Goal: Task Accomplishment & Management: Use online tool/utility

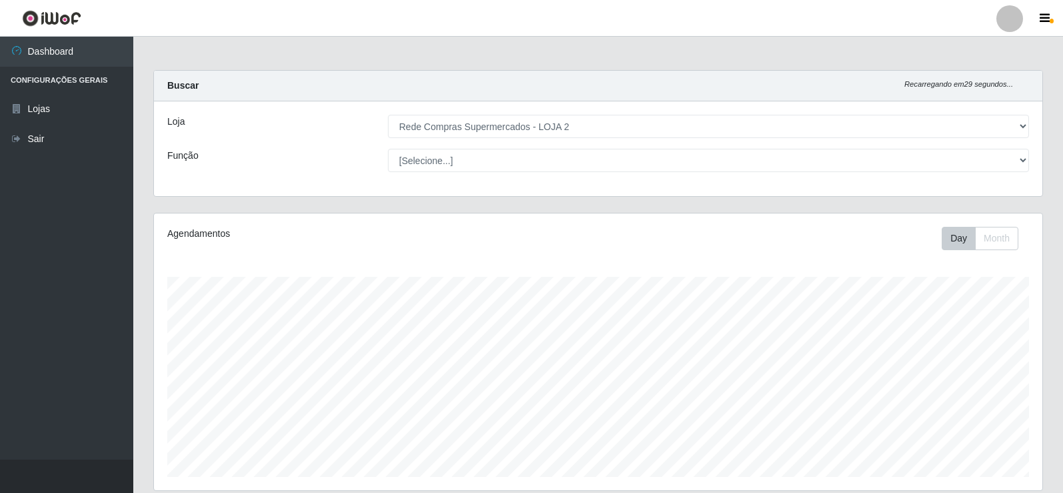
select select "161"
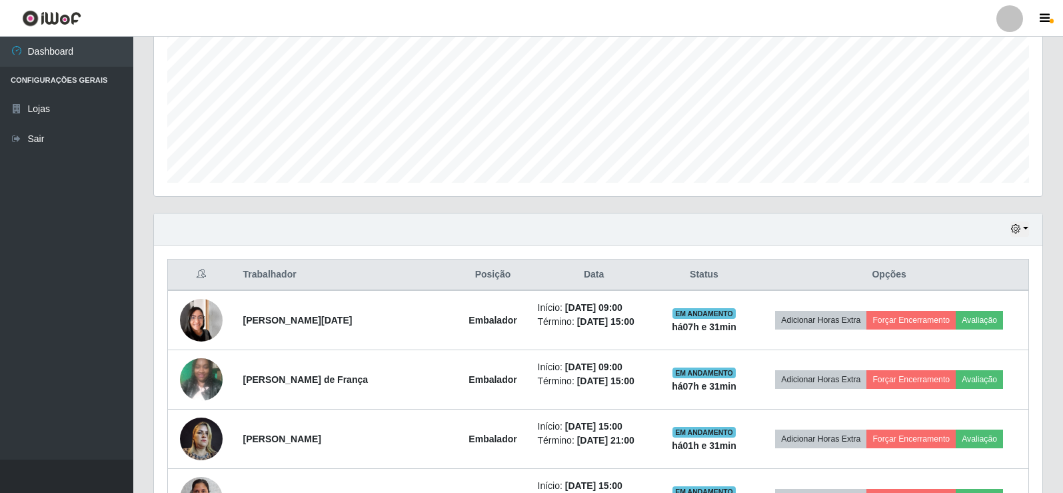
scroll to position [289, 0]
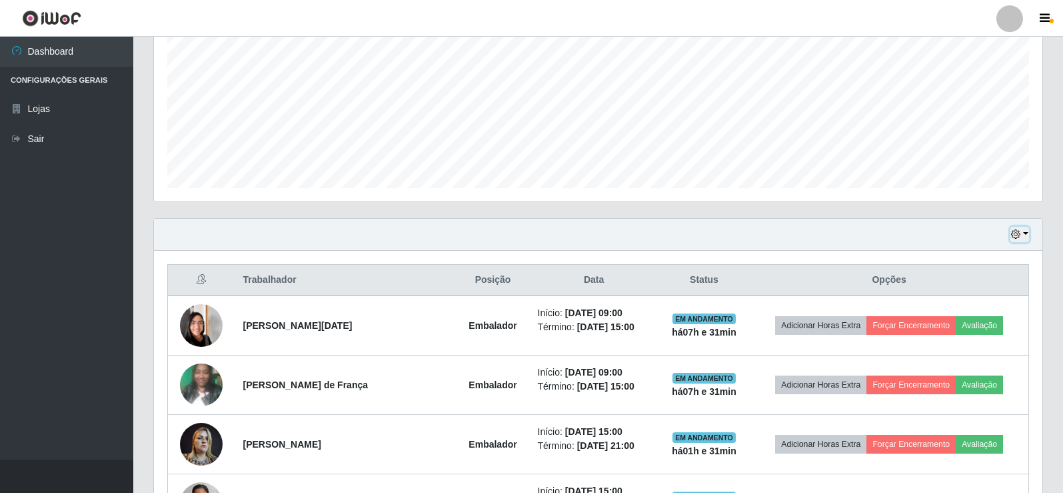
click at [1028, 233] on button "button" at bounding box center [1020, 234] width 19 height 15
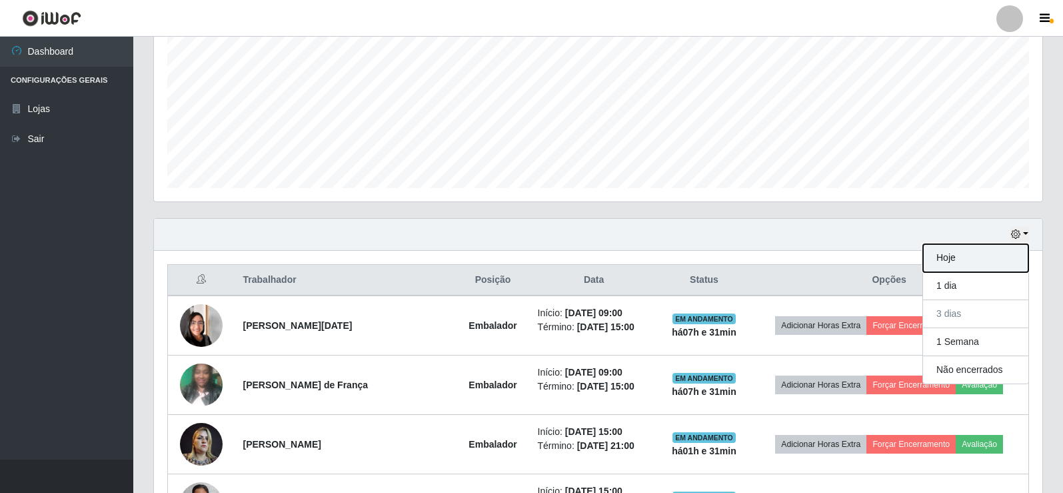
click at [959, 252] on button "Hoje" at bounding box center [975, 258] width 105 height 28
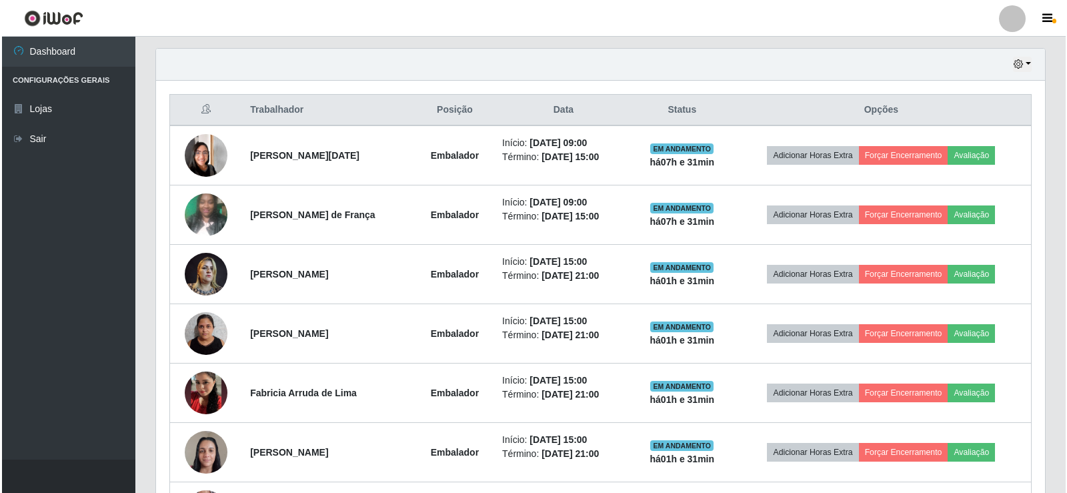
scroll to position [571, 0]
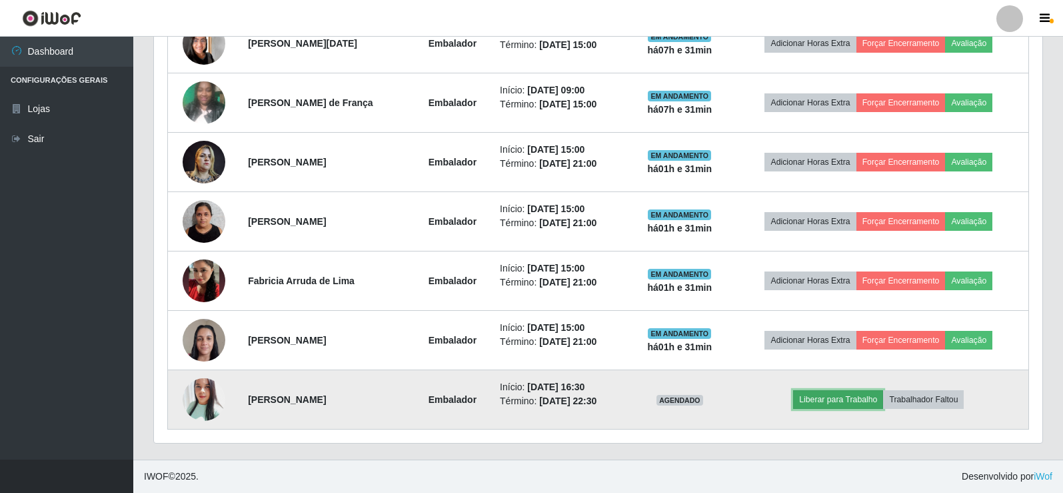
click at [821, 395] on button "Liberar para Trabalho" at bounding box center [838, 399] width 90 height 19
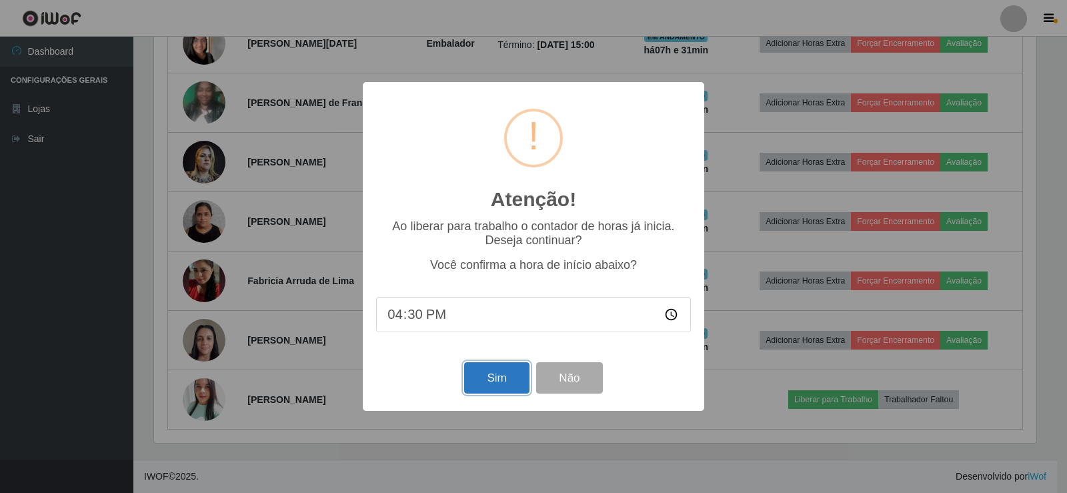
click at [515, 377] on button "Sim" at bounding box center [496, 377] width 65 height 31
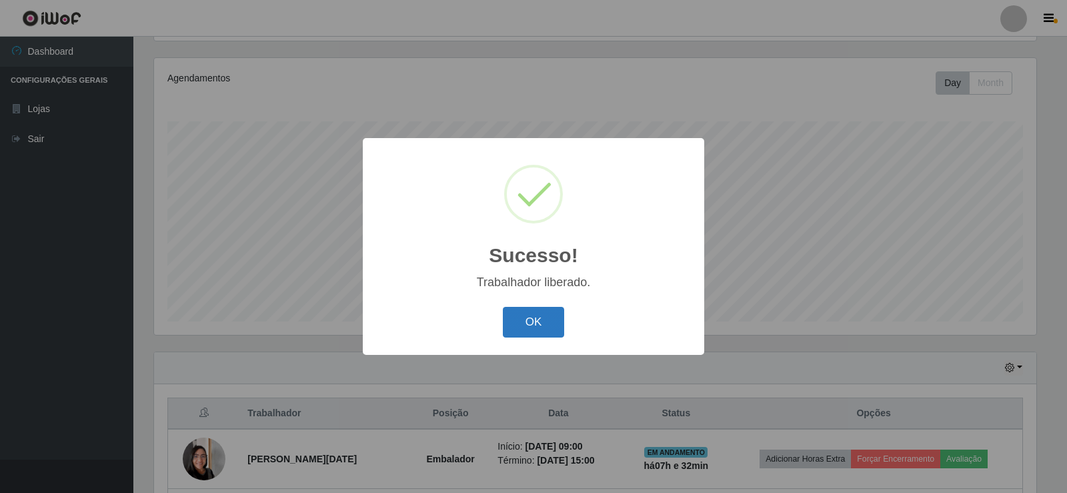
click at [547, 324] on button "OK" at bounding box center [534, 322] width 62 height 31
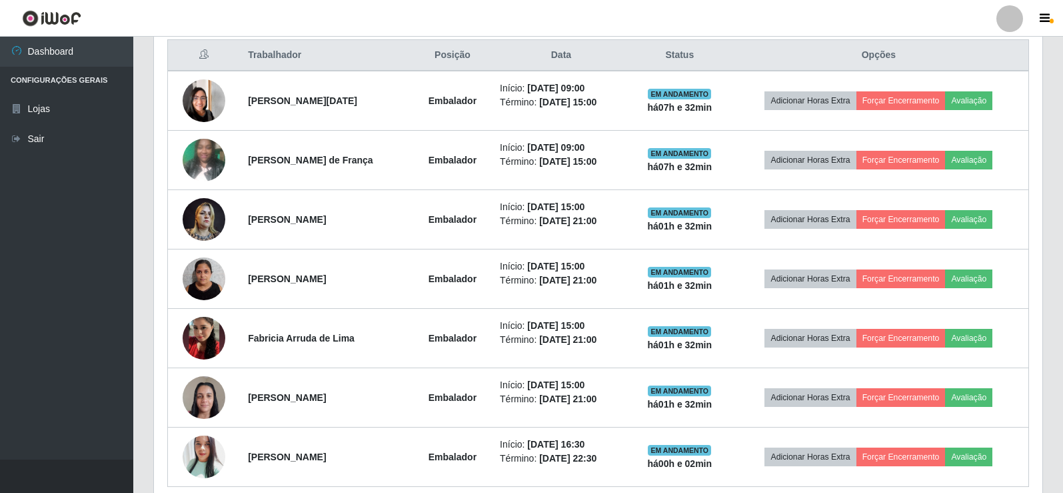
scroll to position [437, 0]
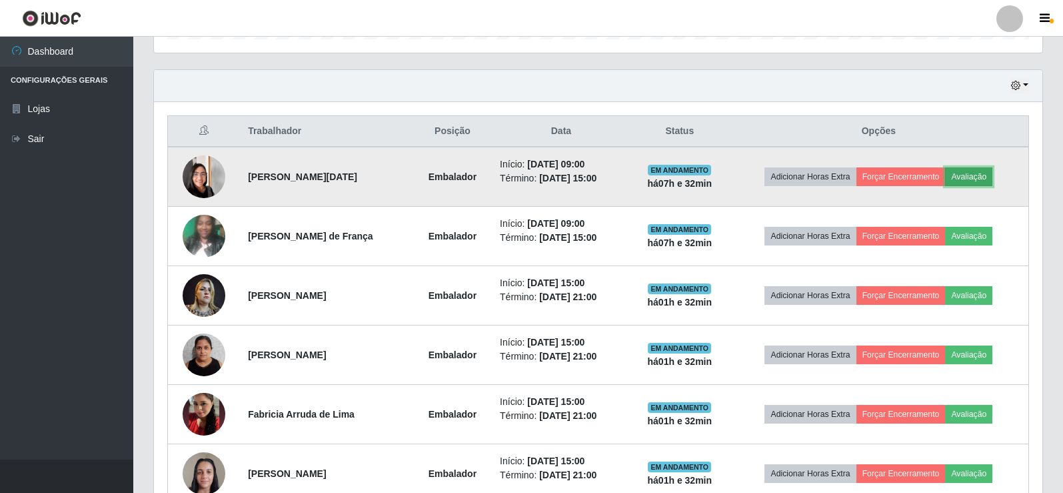
click at [979, 175] on button "Avaliação" at bounding box center [968, 176] width 47 height 19
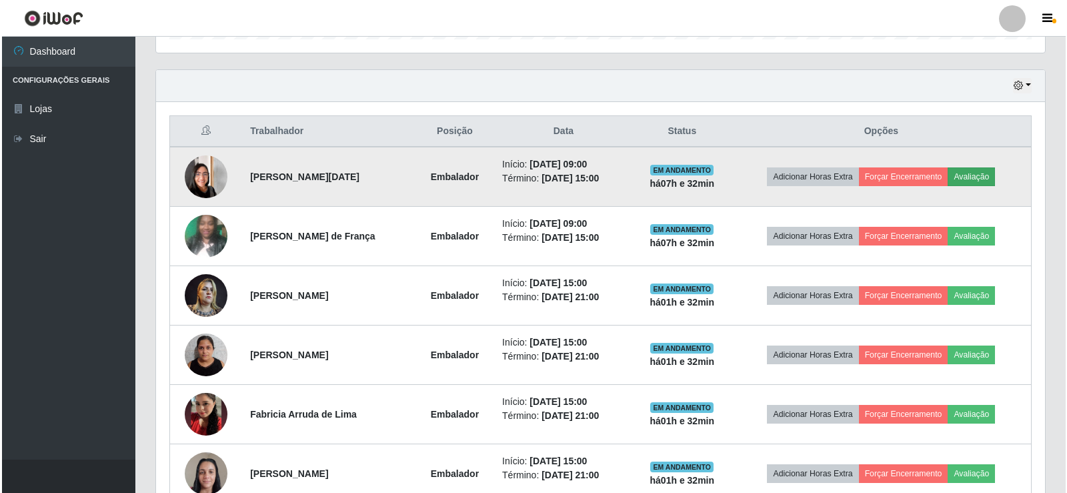
scroll to position [277, 882]
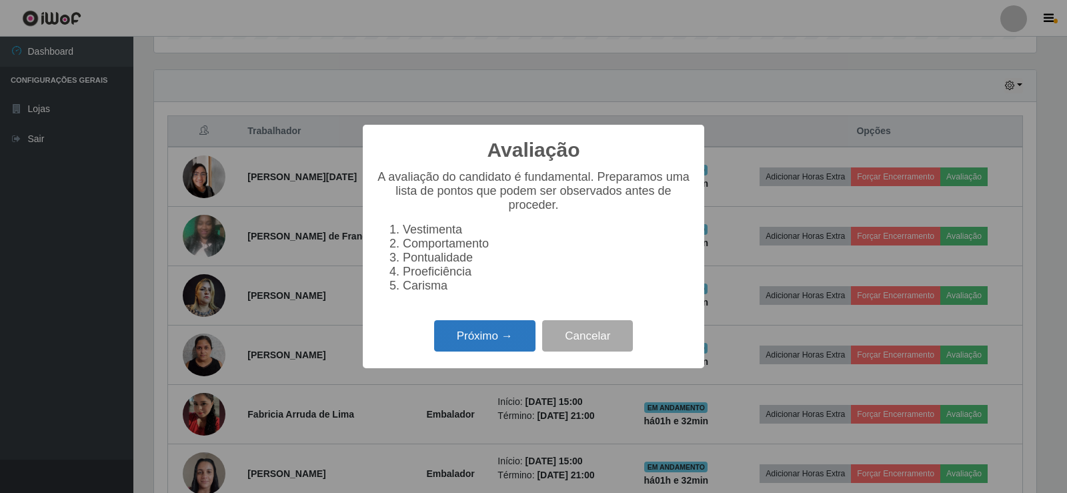
click at [469, 336] on button "Próximo →" at bounding box center [484, 335] width 101 height 31
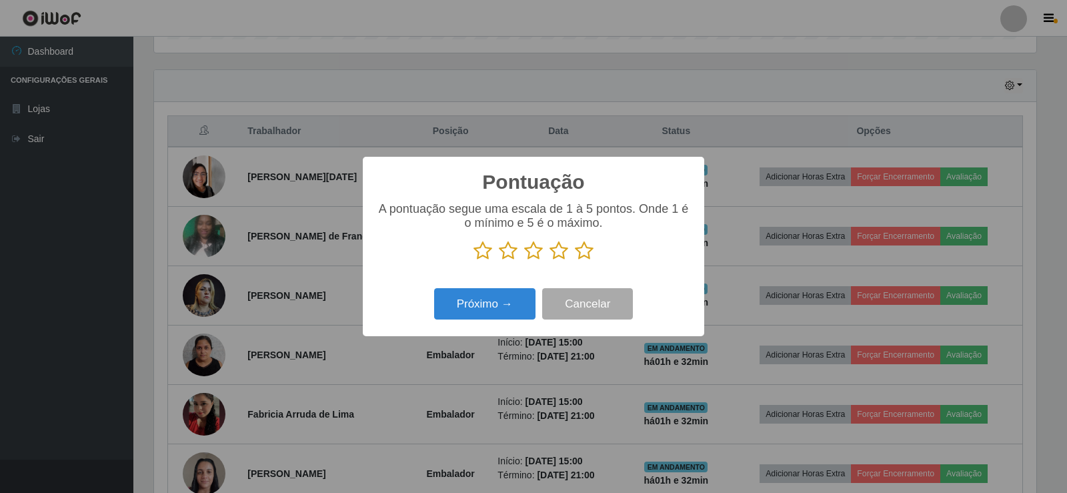
scroll to position [666459, 665853]
click at [583, 255] on icon at bounding box center [584, 251] width 19 height 20
click at [575, 261] on input "radio" at bounding box center [575, 261] width 0 height 0
click at [513, 293] on button "Próximo →" at bounding box center [484, 303] width 101 height 31
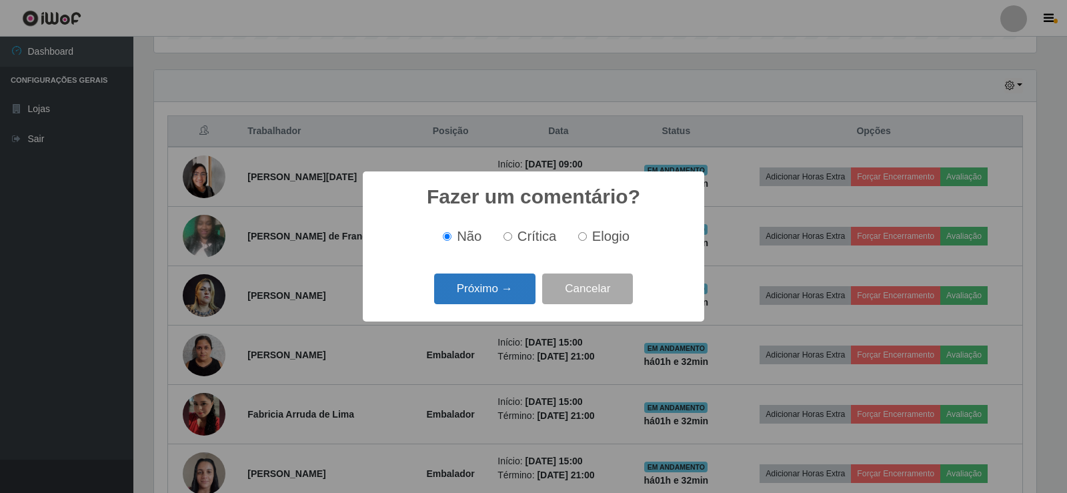
click at [510, 288] on button "Próximo →" at bounding box center [484, 288] width 101 height 31
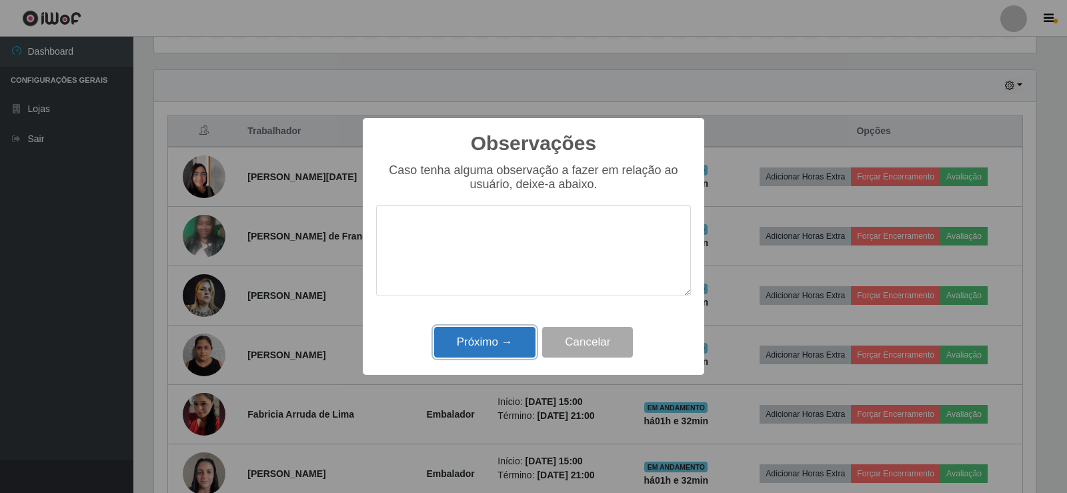
click at [506, 342] on button "Próximo →" at bounding box center [484, 342] width 101 height 31
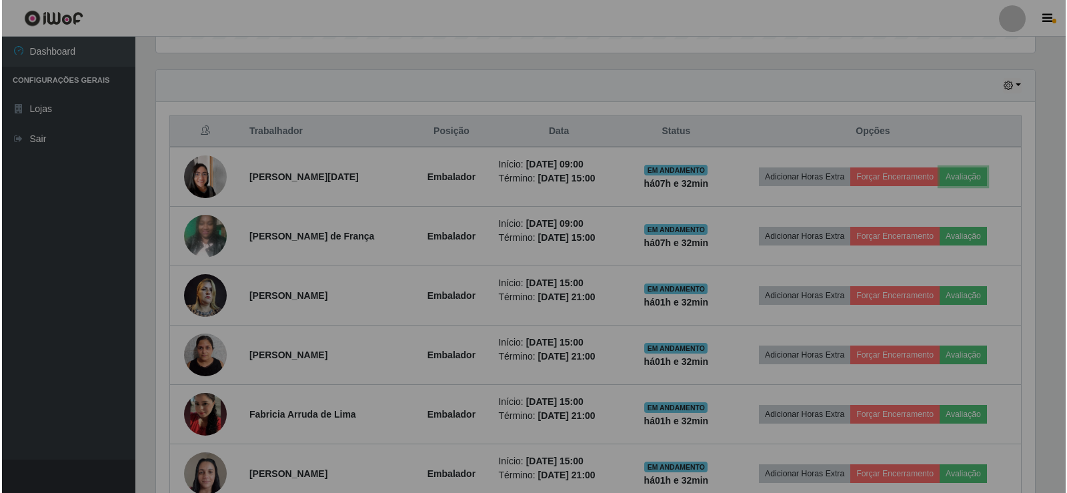
scroll to position [277, 889]
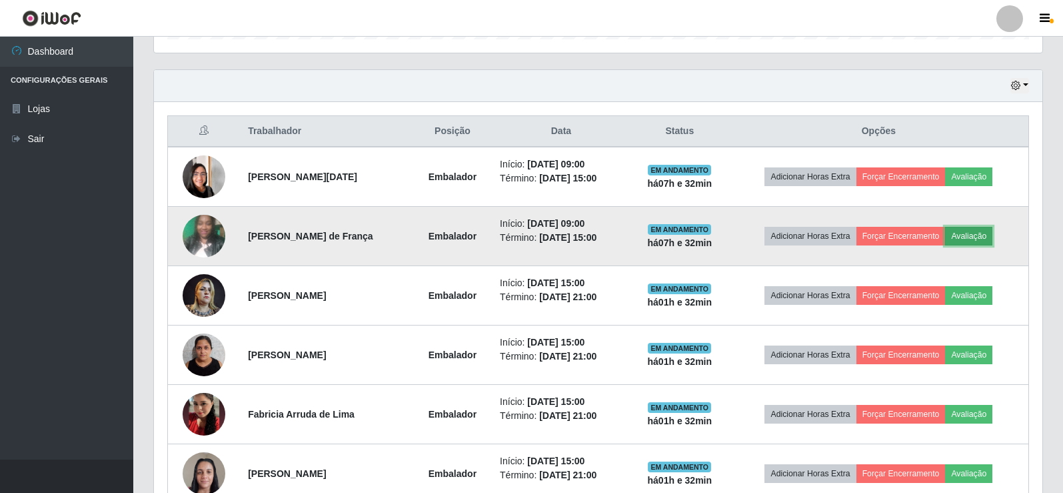
click at [971, 237] on button "Avaliação" at bounding box center [968, 236] width 47 height 19
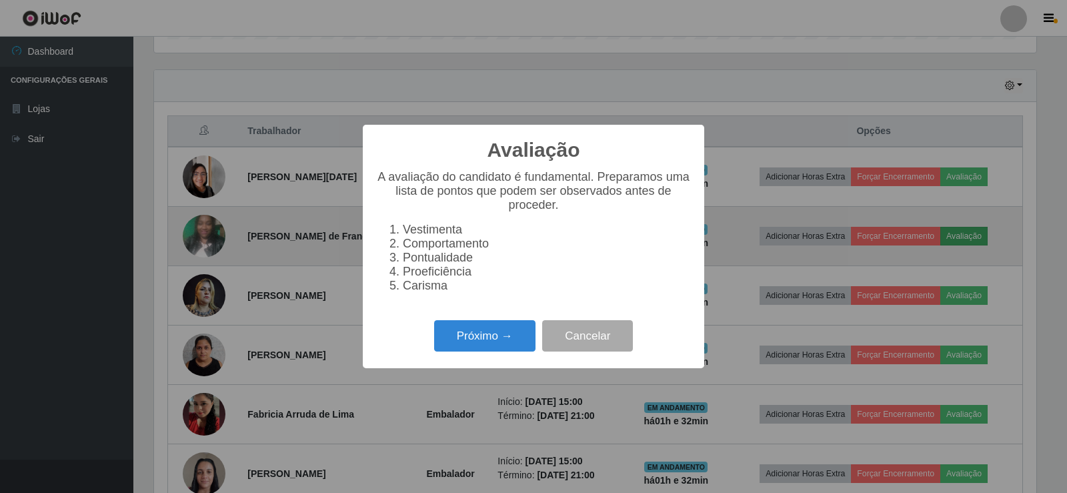
scroll to position [277, 882]
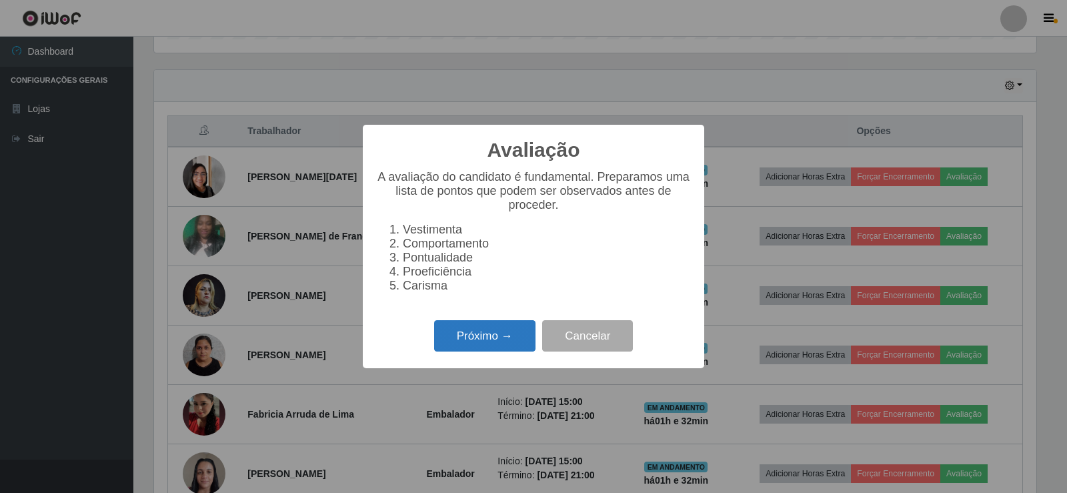
click at [451, 331] on button "Próximo →" at bounding box center [484, 335] width 101 height 31
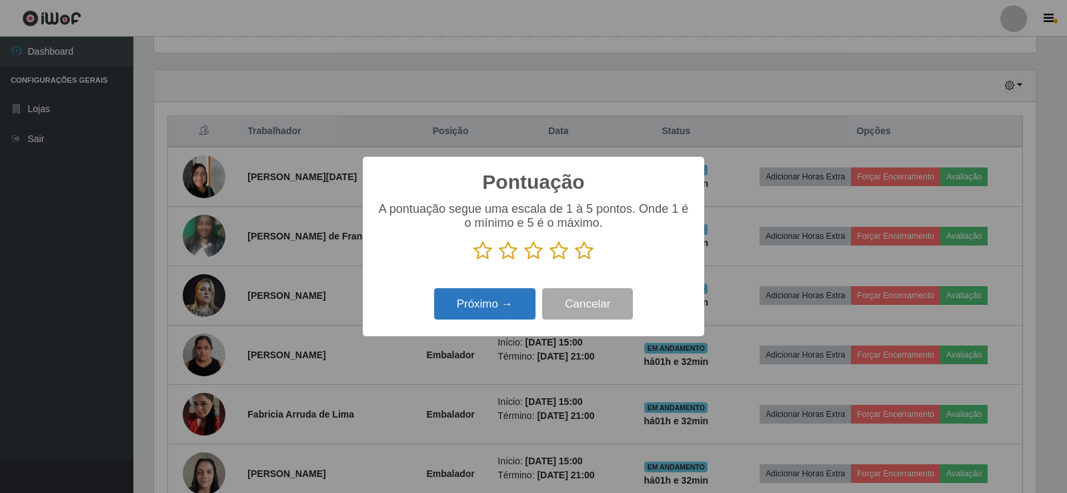
scroll to position [666459, 665853]
click at [587, 261] on icon at bounding box center [584, 251] width 19 height 20
click at [575, 261] on input "radio" at bounding box center [575, 261] width 0 height 0
click at [511, 292] on button "Próximo →" at bounding box center [484, 303] width 101 height 31
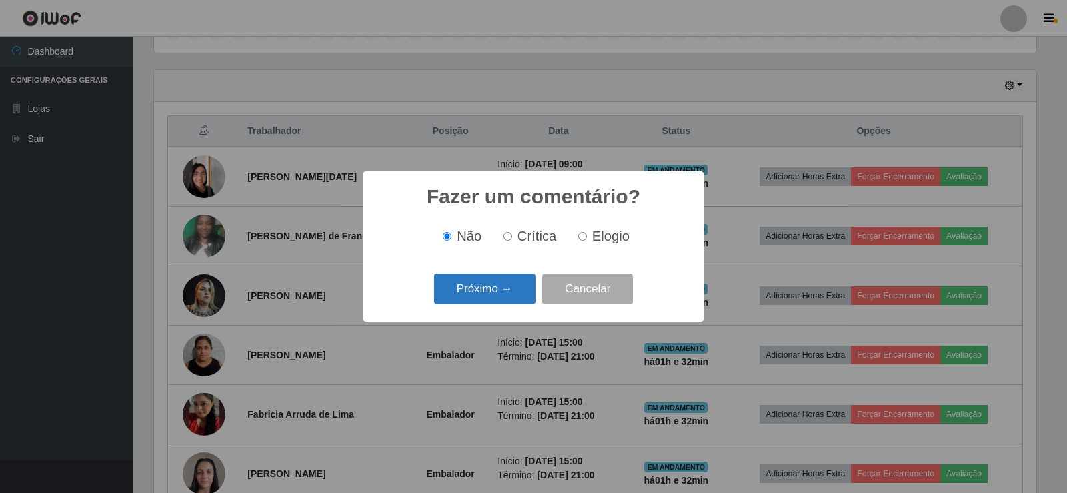
click at [491, 298] on button "Próximo →" at bounding box center [484, 288] width 101 height 31
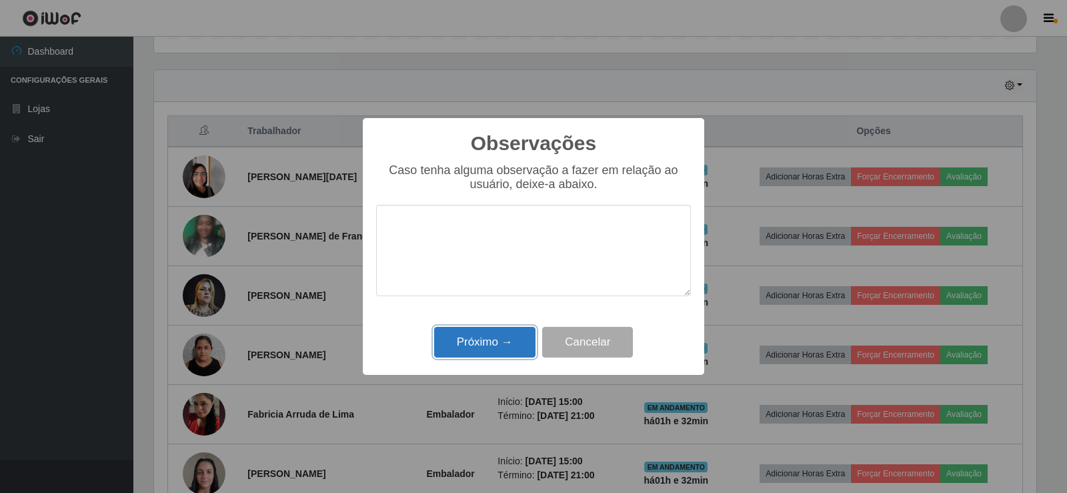
click at [489, 342] on button "Próximo →" at bounding box center [484, 342] width 101 height 31
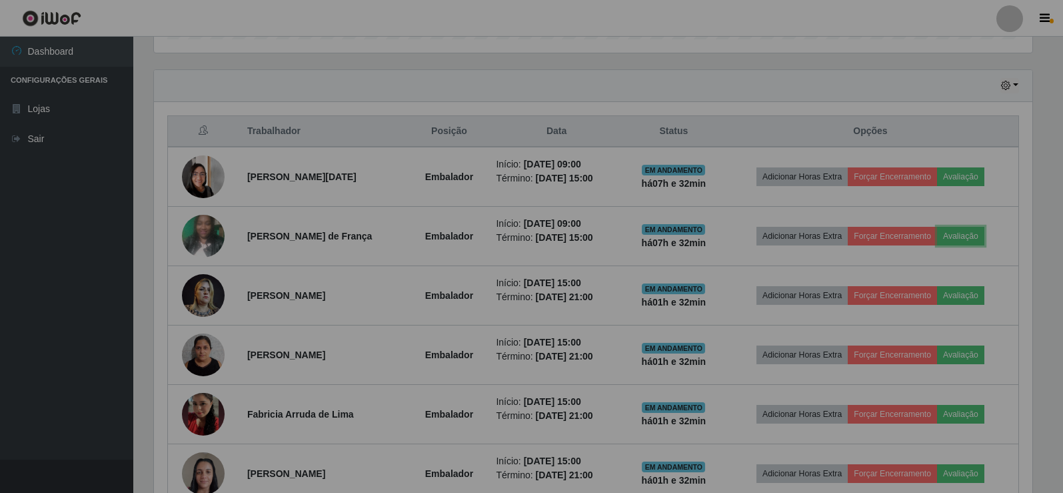
scroll to position [277, 889]
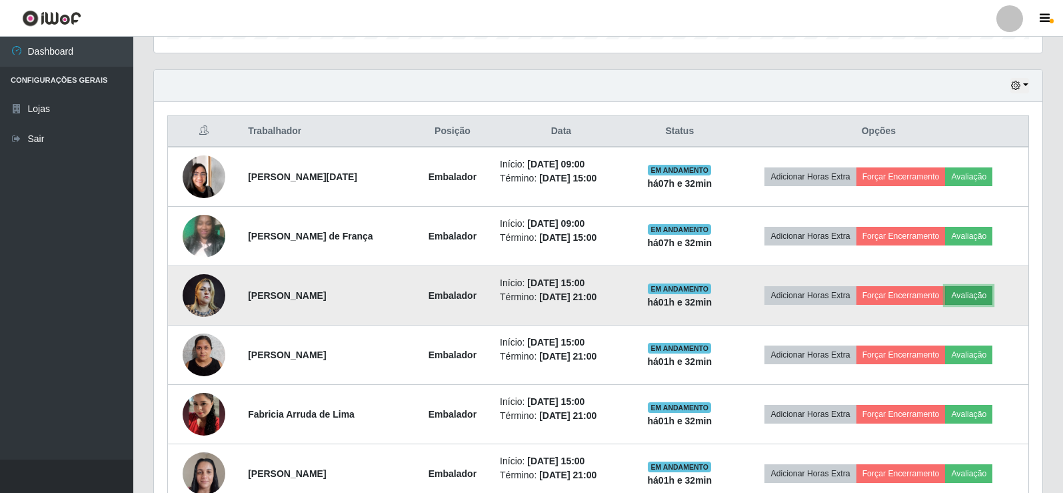
click at [986, 290] on button "Avaliação" at bounding box center [968, 295] width 47 height 19
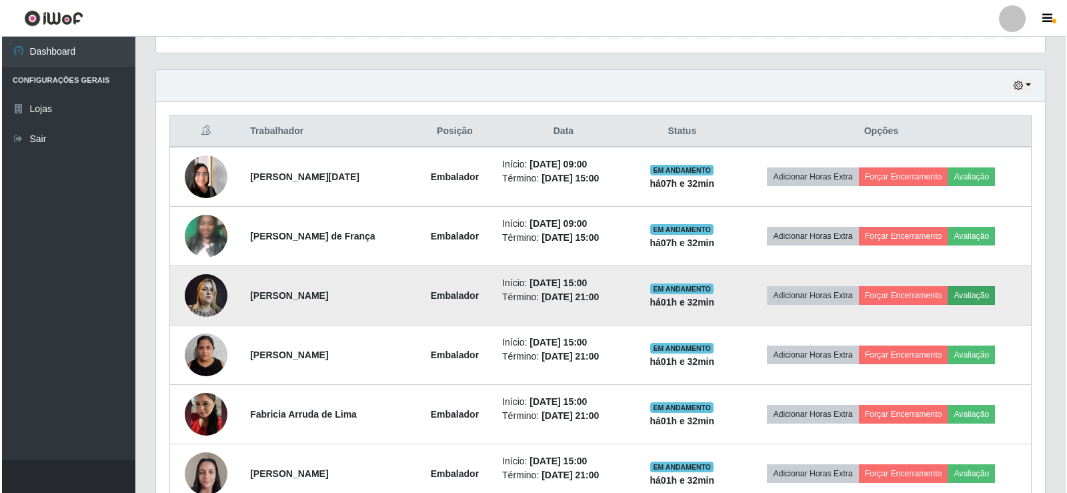
scroll to position [277, 882]
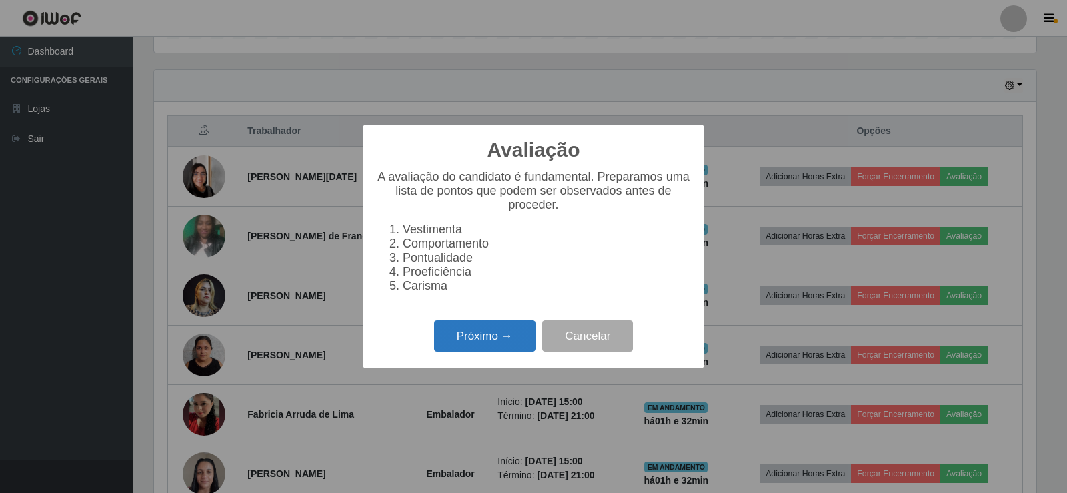
click at [493, 338] on button "Próximo →" at bounding box center [484, 335] width 101 height 31
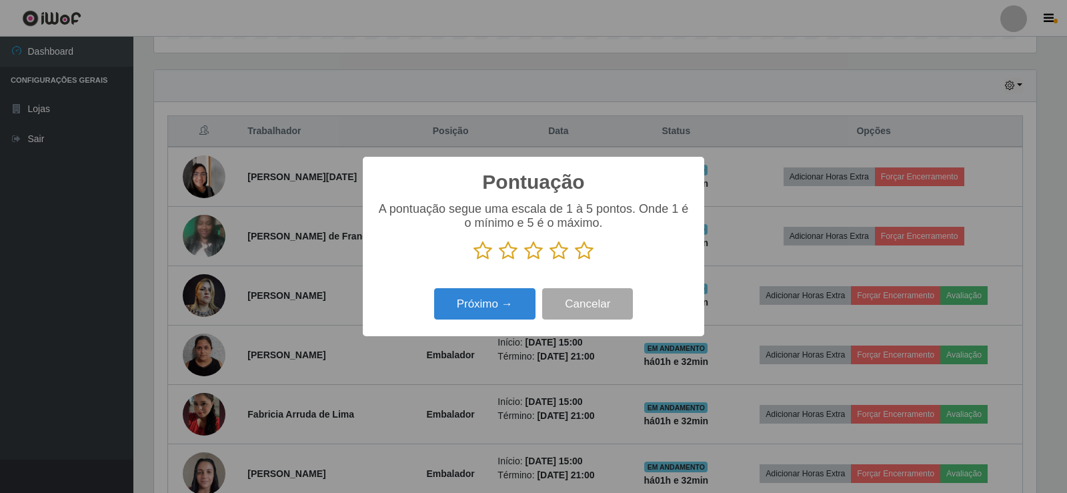
click at [589, 249] on icon at bounding box center [584, 251] width 19 height 20
click at [575, 261] on input "radio" at bounding box center [575, 261] width 0 height 0
click at [479, 300] on button "Próximo →" at bounding box center [484, 303] width 101 height 31
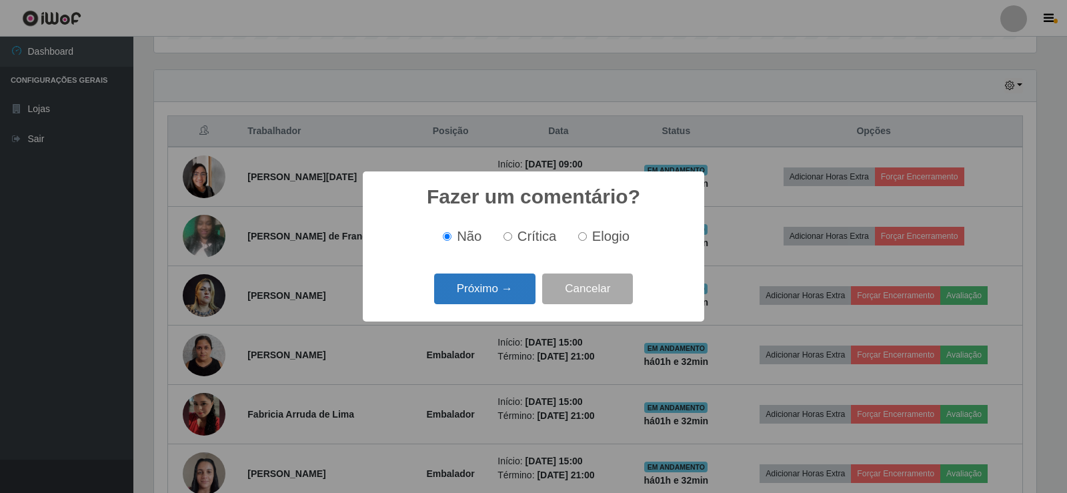
click at [498, 284] on button "Próximo →" at bounding box center [484, 288] width 101 height 31
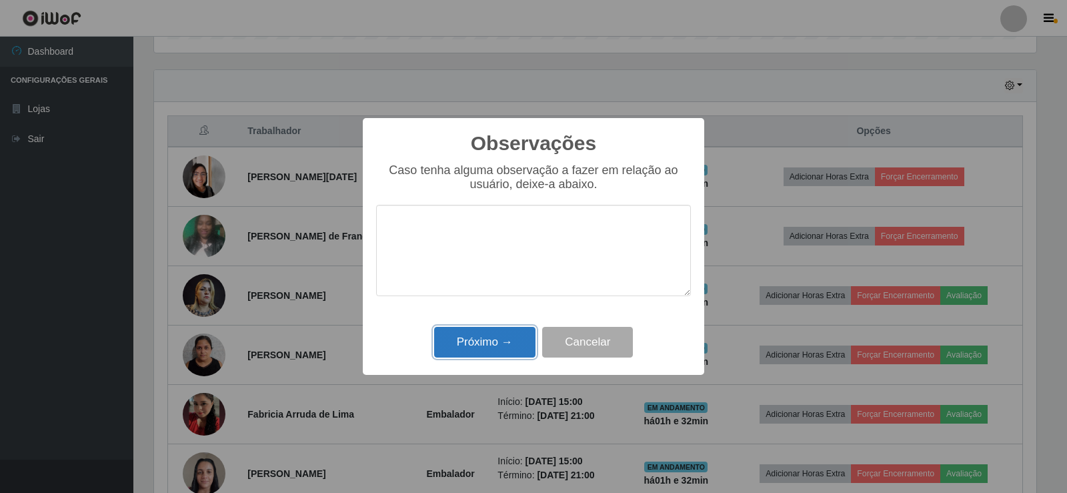
click at [495, 332] on button "Próximo →" at bounding box center [484, 342] width 101 height 31
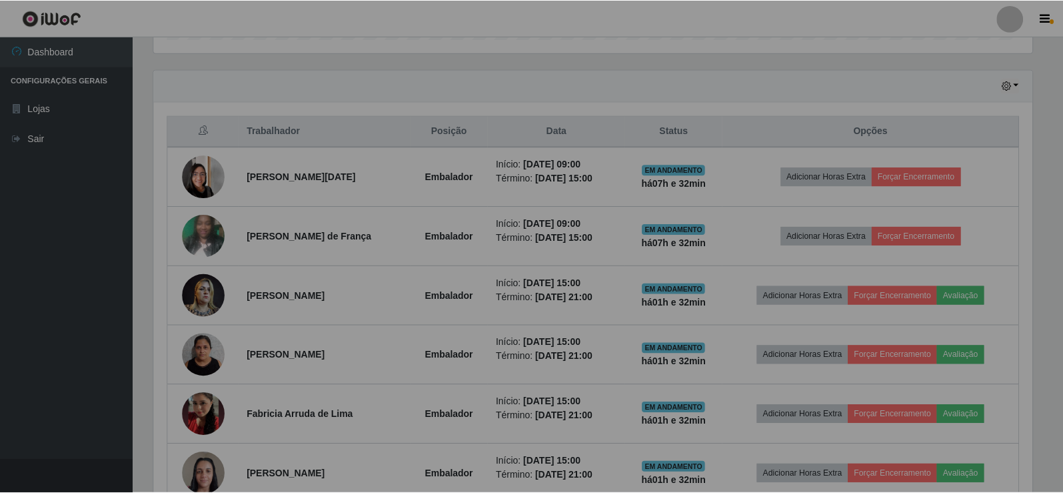
scroll to position [0, 0]
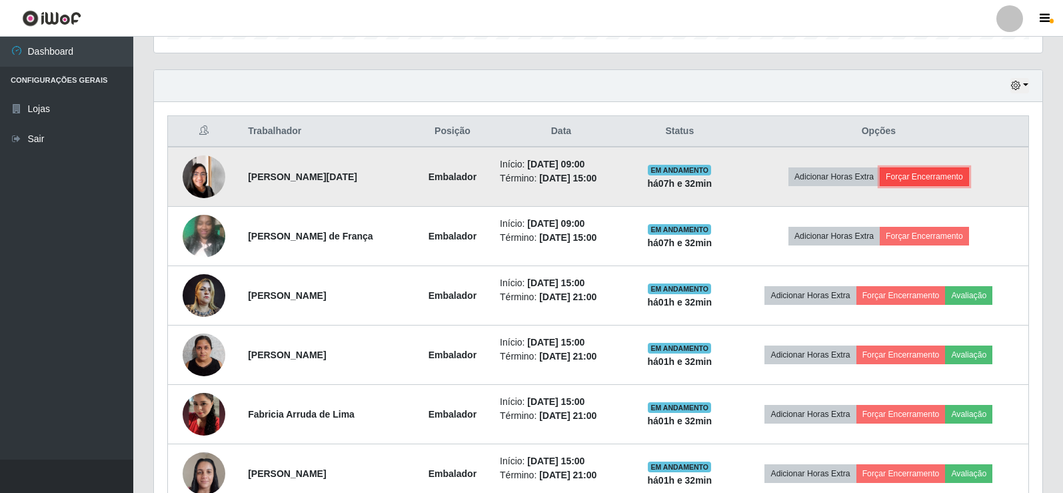
click at [930, 171] on button "Forçar Encerramento" at bounding box center [924, 176] width 89 height 19
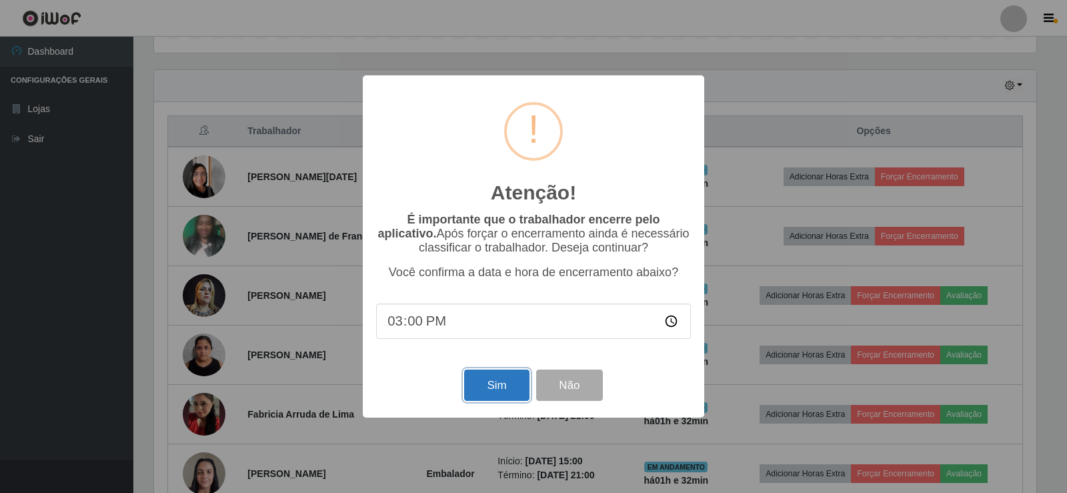
click at [501, 392] on button "Sim" at bounding box center [496, 384] width 65 height 31
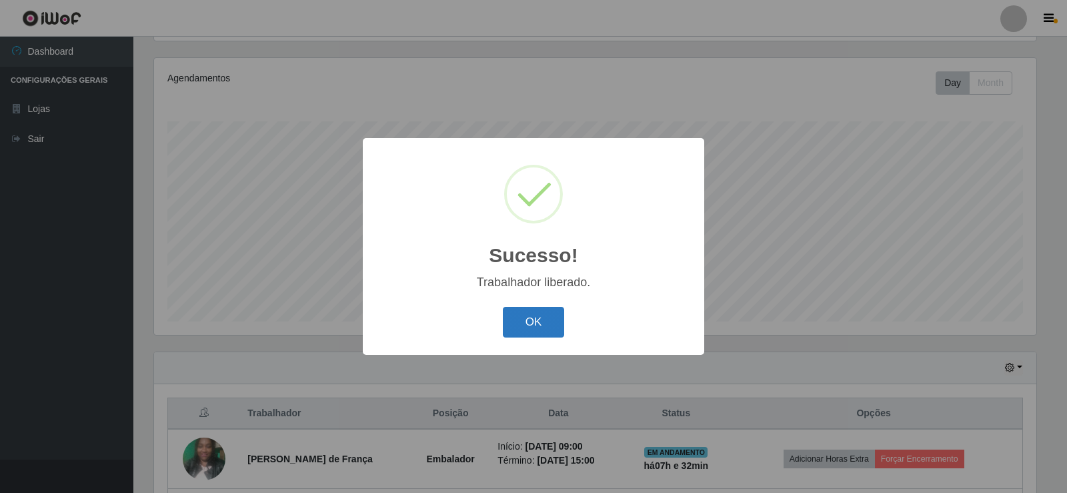
click at [519, 313] on button "OK" at bounding box center [534, 322] width 62 height 31
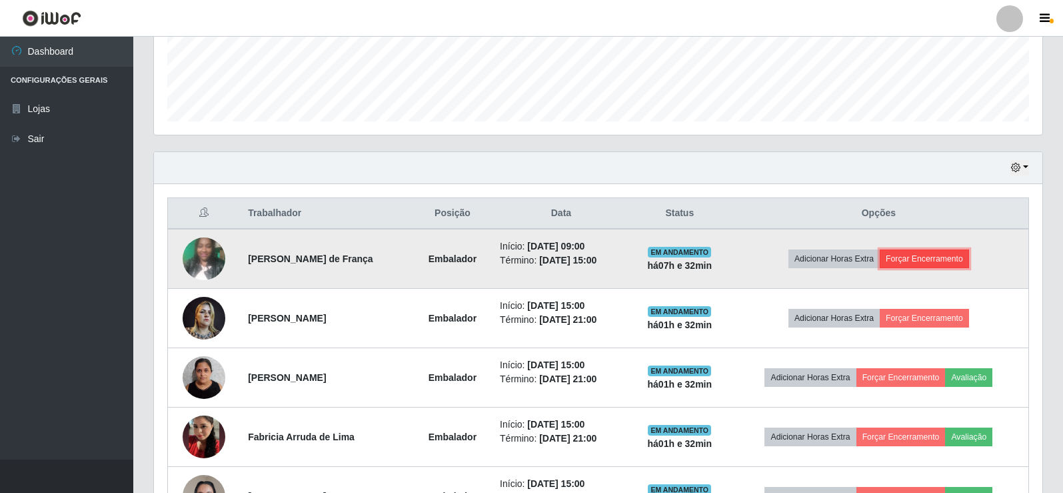
click at [947, 257] on button "Forçar Encerramento" at bounding box center [924, 258] width 89 height 19
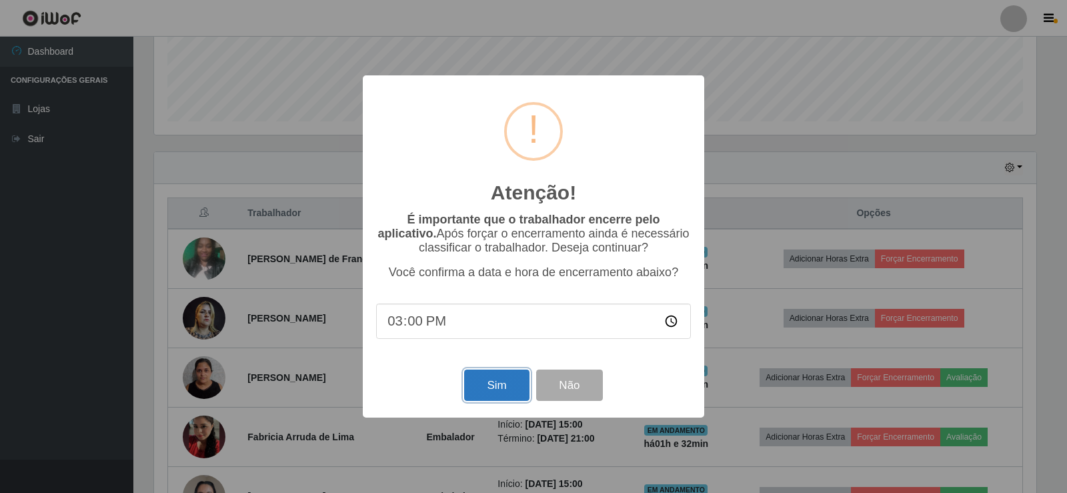
click at [504, 387] on button "Sim" at bounding box center [496, 384] width 65 height 31
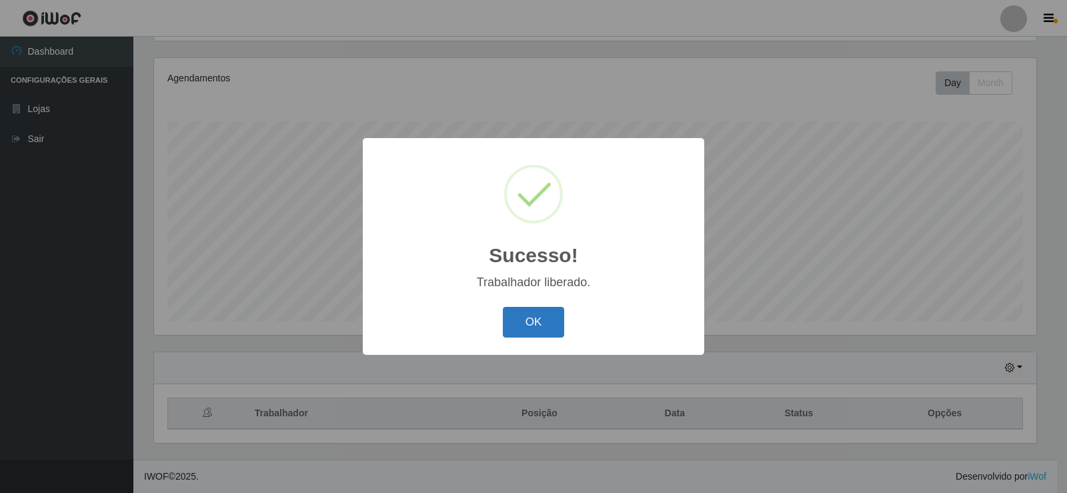
click at [520, 321] on button "OK" at bounding box center [534, 322] width 62 height 31
